Goal: Task Accomplishment & Management: Manage account settings

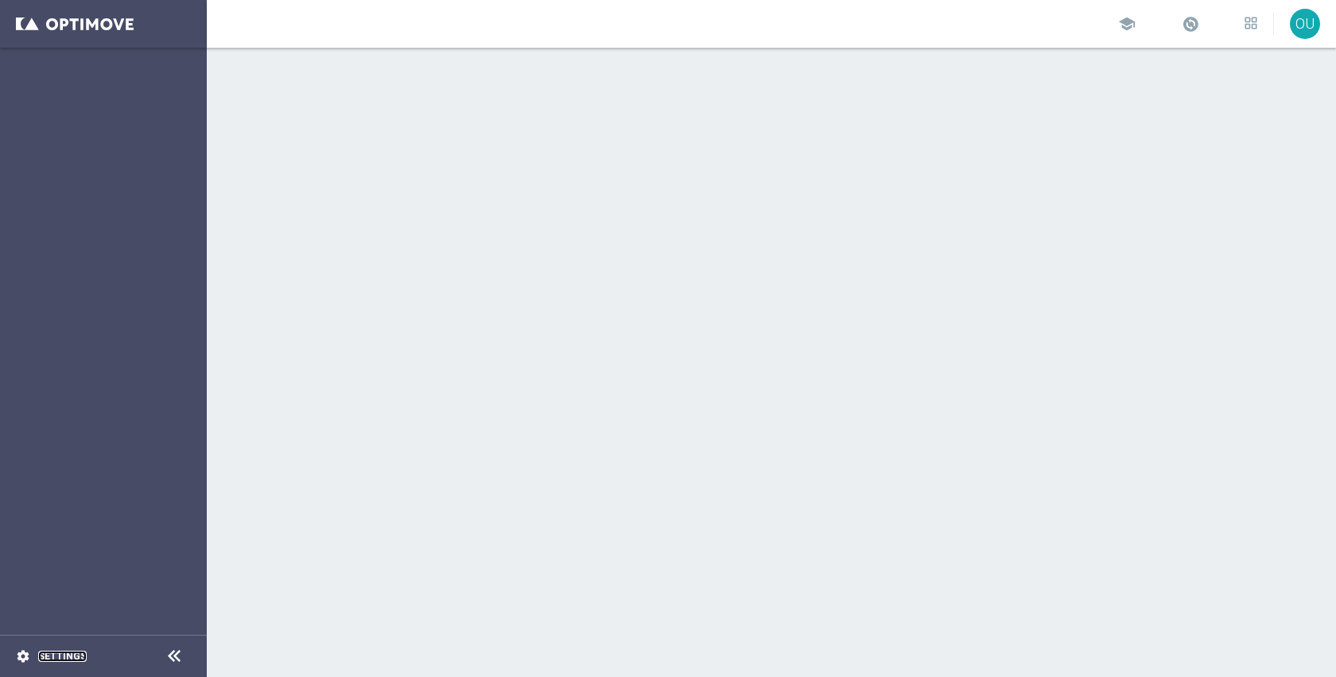
click at [60, 659] on link "Settings" at bounding box center [62, 656] width 49 height 10
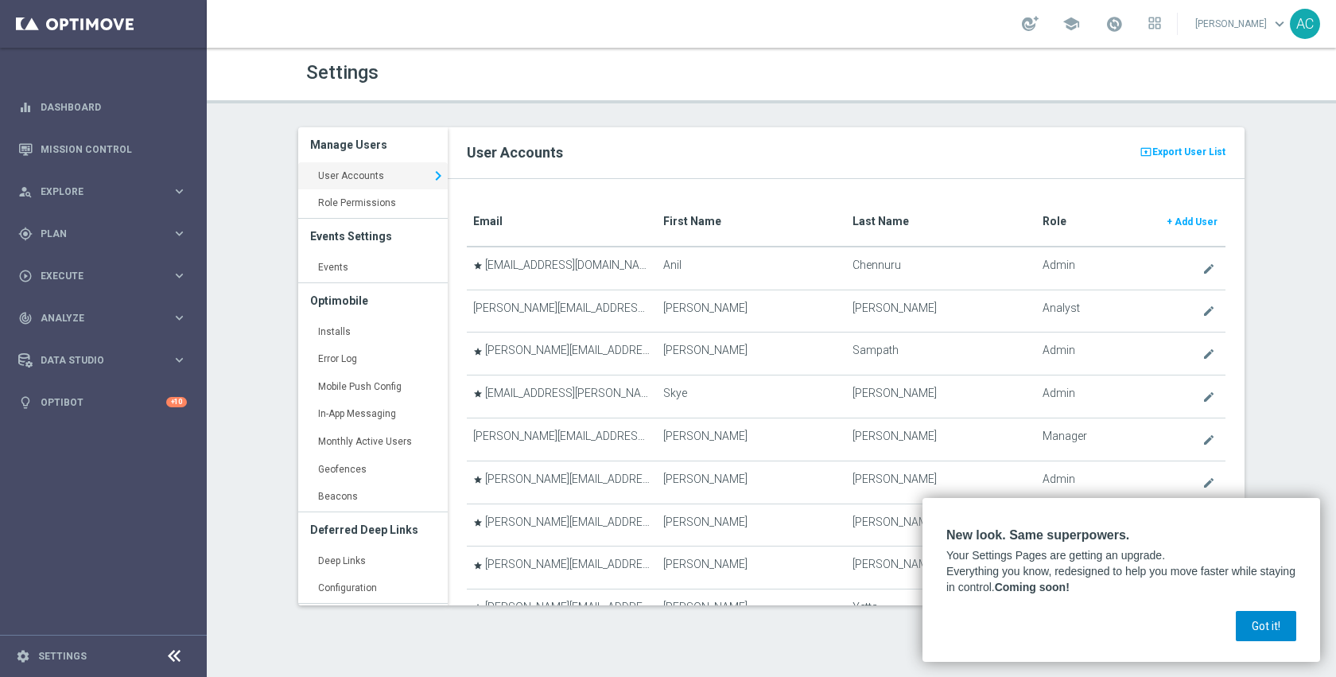
click at [1261, 619] on button "Got it!" at bounding box center [1266, 626] width 60 height 30
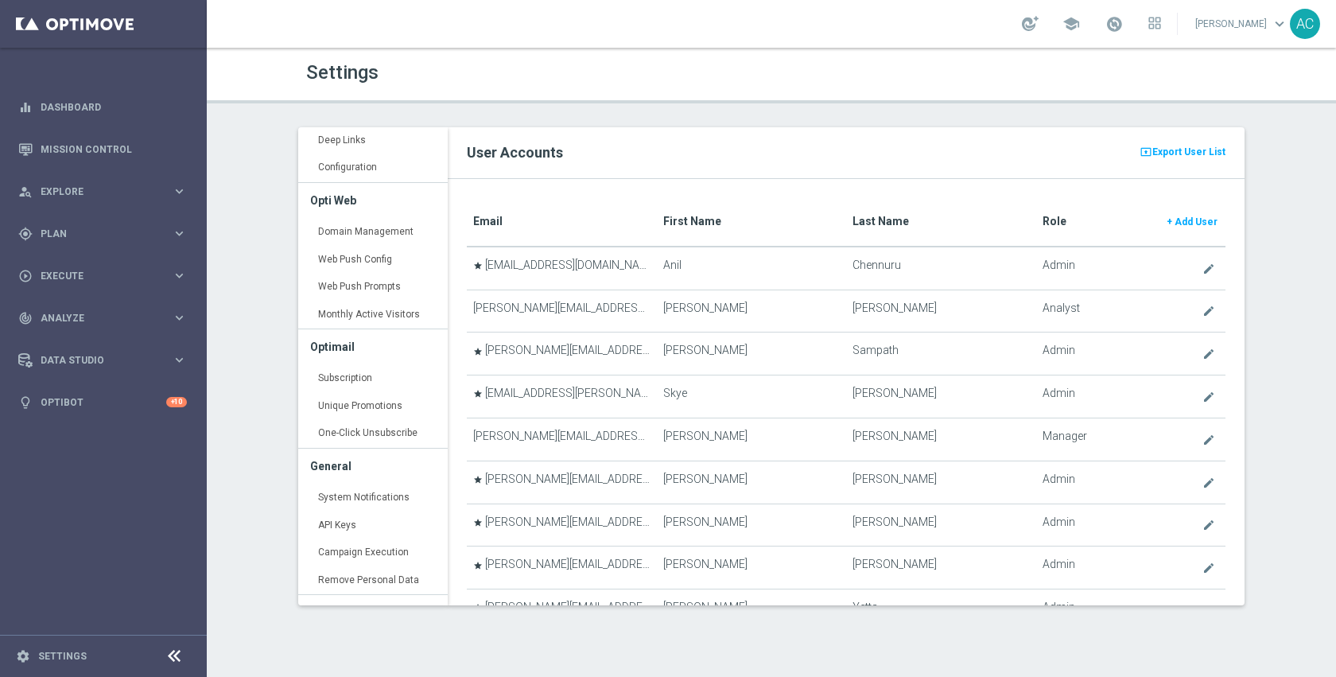
scroll to position [422, 0]
click at [371, 519] on link "API Keys keyboard_arrow_right" at bounding box center [373, 524] width 150 height 29
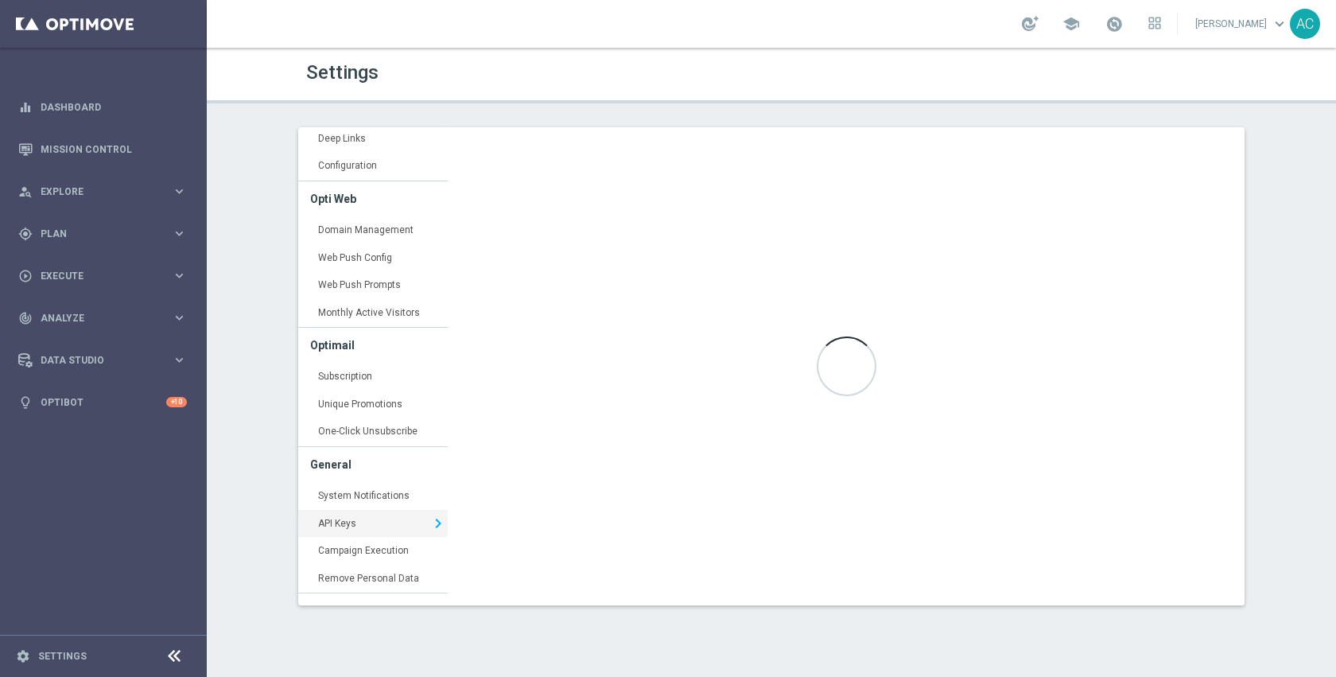
type input "https://api4.optimove.net/"
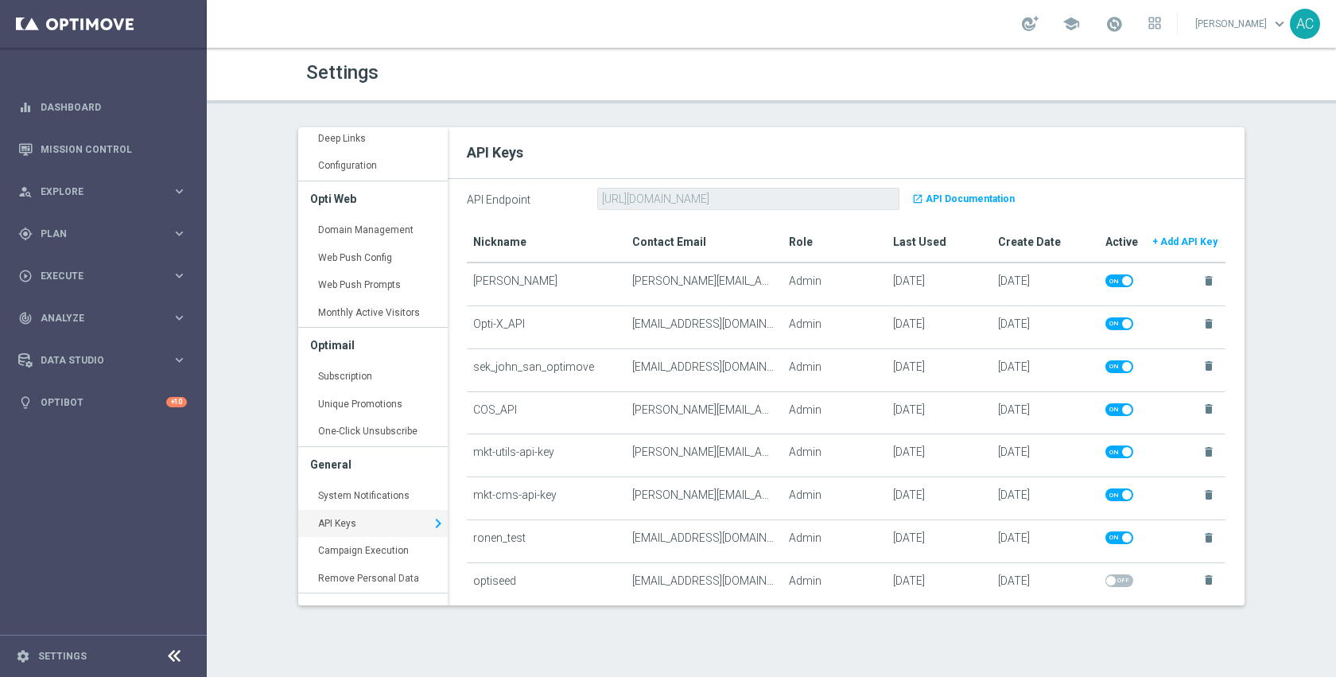
scroll to position [1, 0]
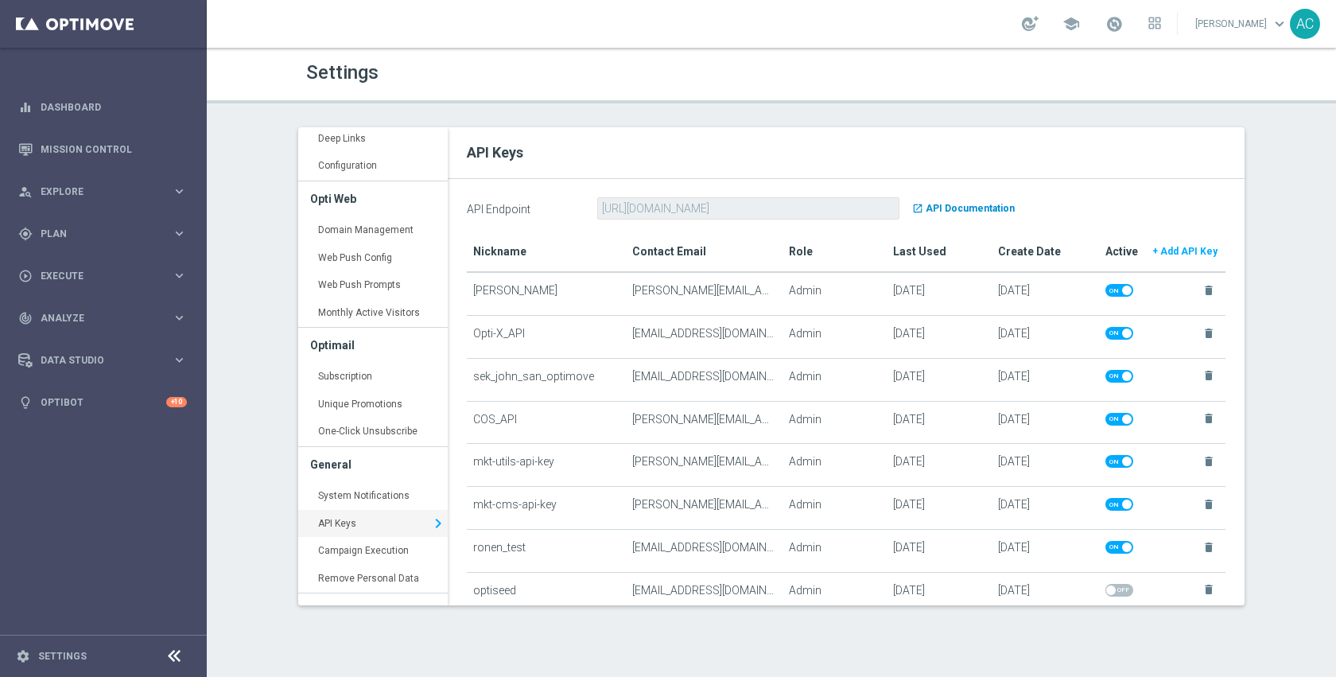
click at [974, 209] on b "API Documentation" at bounding box center [970, 208] width 89 height 11
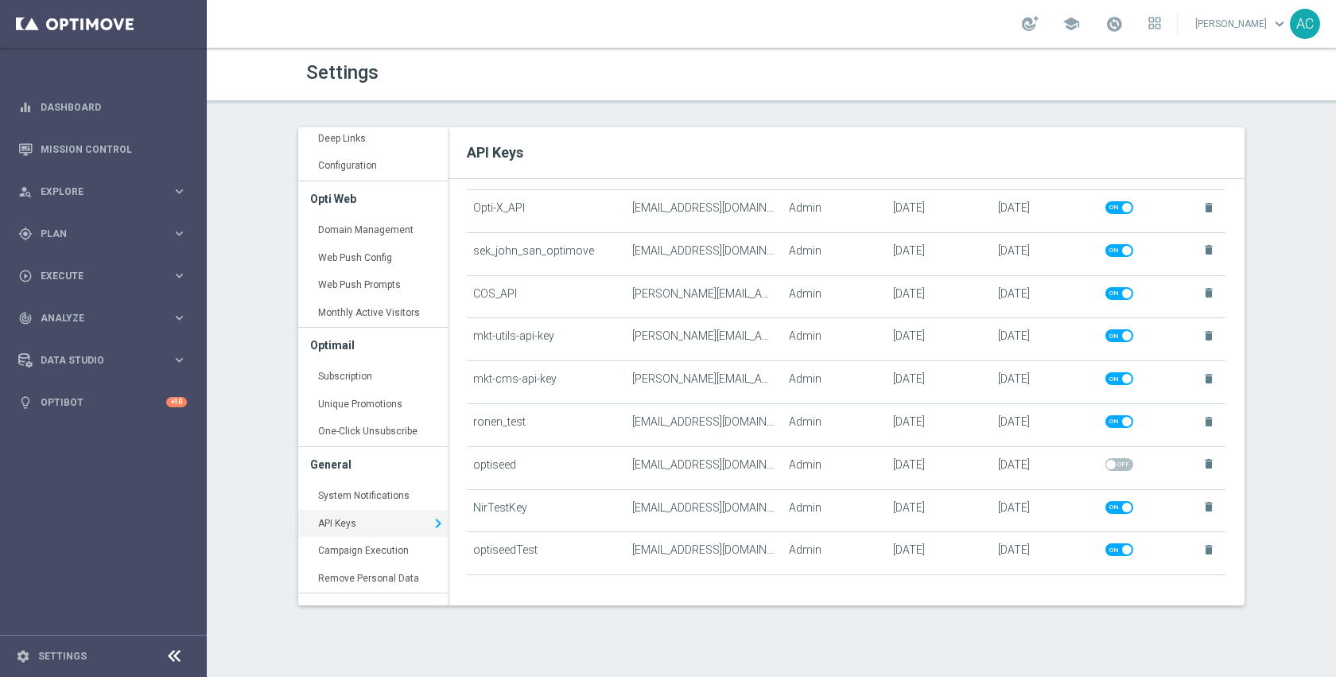
scroll to position [130, 0]
click at [515, 546] on td "optiseedTest" at bounding box center [546, 550] width 159 height 43
